Goal: Contribute content

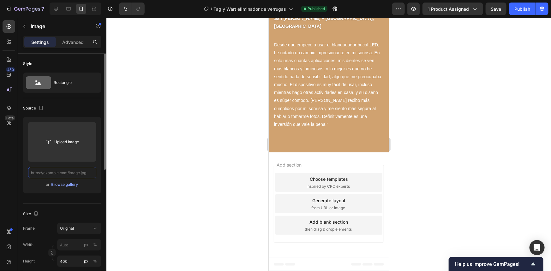
click at [82, 172] on input "text" at bounding box center [62, 172] width 68 height 11
paste input "[URL][DOMAIN_NAME]"
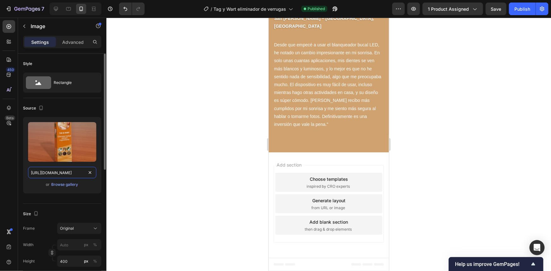
scroll to position [0, 163]
type input "[URL][DOMAIN_NAME]"
click at [405, 168] on div at bounding box center [329, 145] width 445 height 254
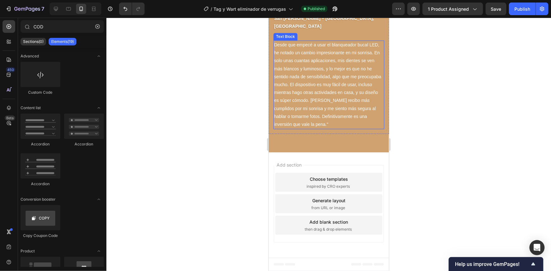
scroll to position [1600, 0]
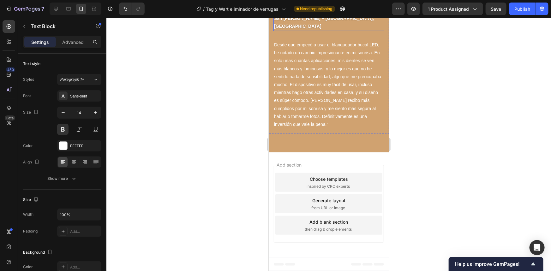
click at [306, 30] on p "[PERSON_NAME] San [PERSON_NAME] – [GEOGRAPHIC_DATA], [GEOGRAPHIC_DATA]" at bounding box center [329, 18] width 110 height 24
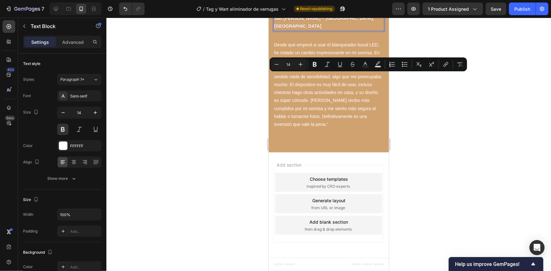
drag, startPoint x: 306, startPoint y: 76, endPoint x: 272, endPoint y: 74, distance: 33.9
click at [272, 36] on div "[PERSON_NAME] San [PERSON_NAME] – Cortés, [GEOGRAPHIC_DATA] Text Block 0" at bounding box center [329, 18] width 120 height 35
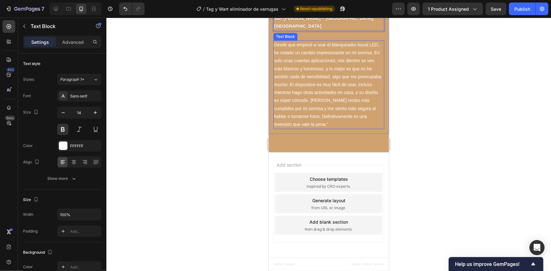
click at [320, 129] on p "Desde que empecé a usar el blanqueador bucal LED, he notado un cambio impresion…" at bounding box center [329, 85] width 110 height 88
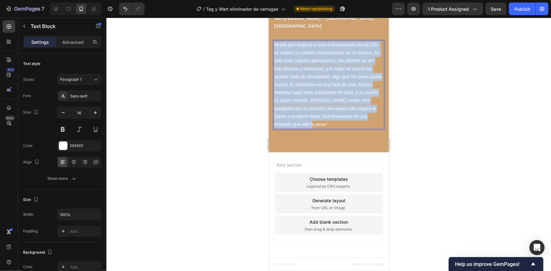
click at [320, 129] on p "Desde que empecé a usar el blanqueador bucal LED, he notado un cambio impresion…" at bounding box center [329, 85] width 110 height 88
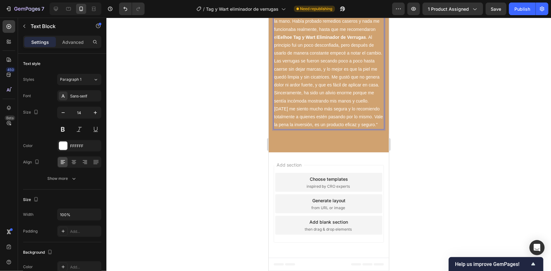
scroll to position [1606, 0]
click at [333, 129] on p "Desde hace varios meses venía sufriendo con unas verrugas pequeñas en el cuello…" at bounding box center [329, 64] width 110 height 127
drag, startPoint x: 333, startPoint y: 224, endPoint x: 339, endPoint y: 224, distance: 5.4
click at [339, 129] on p "Desde hace varios meses venía sufriendo con unas verrugas pequeñas en el cuello…" at bounding box center [329, 64] width 110 height 127
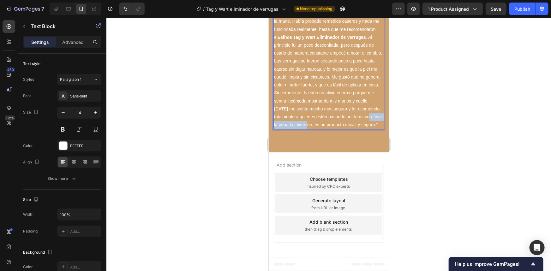
drag, startPoint x: 369, startPoint y: 216, endPoint x: 320, endPoint y: 216, distance: 49.3
click at [320, 129] on p "Desde hace varios meses venía sufriendo con unas verrugas pequeñas en el cuello…" at bounding box center [329, 64] width 110 height 127
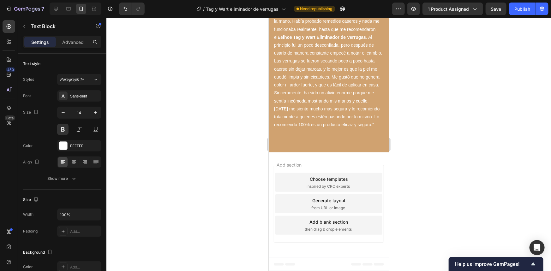
drag, startPoint x: 354, startPoint y: 79, endPoint x: 274, endPoint y: 79, distance: 80.0
click at [437, 114] on div at bounding box center [329, 145] width 445 height 254
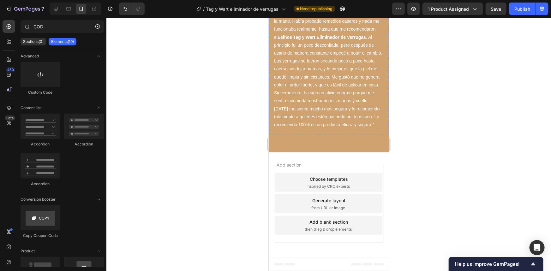
scroll to position [1348, 0]
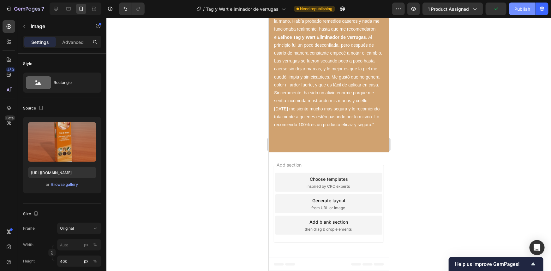
click at [521, 6] on div "Publish" at bounding box center [523, 9] width 16 height 7
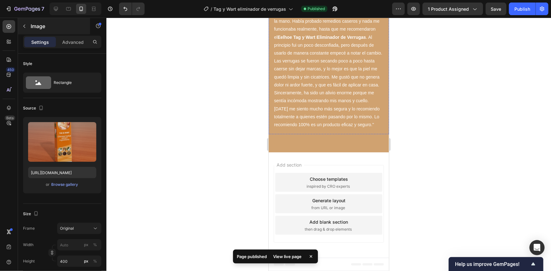
scroll to position [1262, 0]
click at [6, 9] on icon "button" at bounding box center [8, 9] width 6 height 6
